Goal: Task Accomplishment & Management: Complete application form

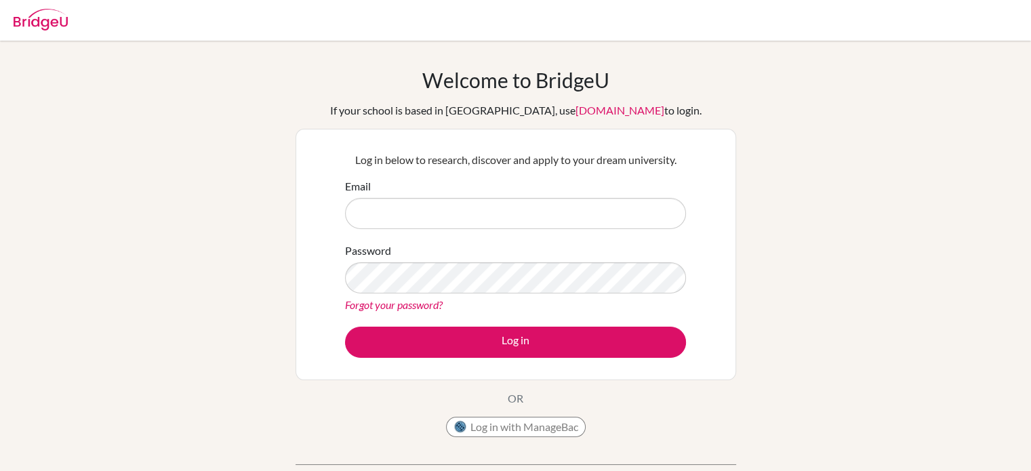
type input "ragarwal@cas.ac.ma"
click at [460, 325] on form "Email ragarwal@cas.ac.ma Password Forgot your password? Log in" at bounding box center [515, 268] width 341 height 180
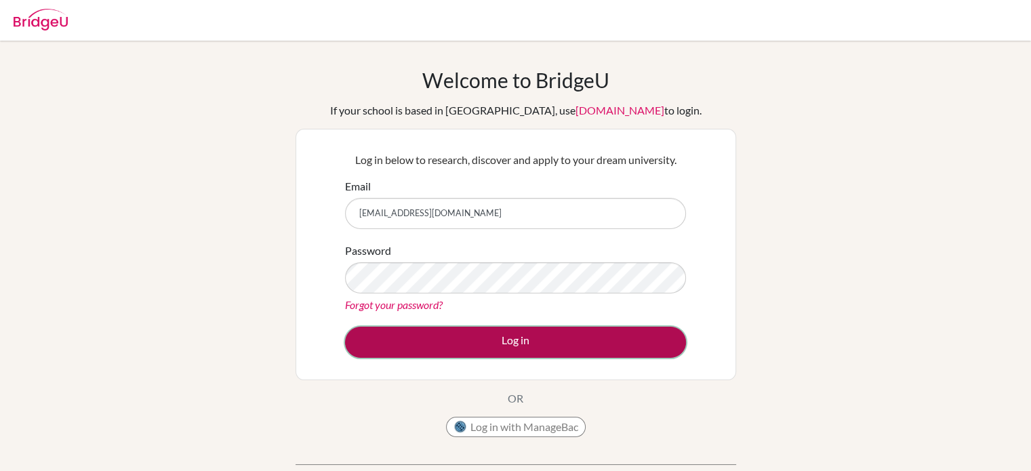
click at [474, 335] on button "Log in" at bounding box center [515, 342] width 341 height 31
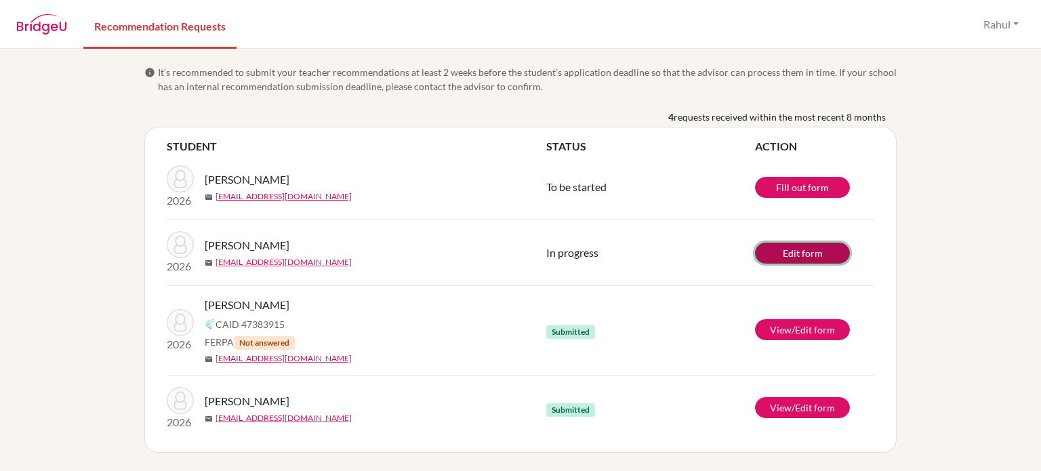
click at [796, 251] on link "Edit form" at bounding box center [802, 253] width 95 height 21
